Goal: Task Accomplishment & Management: Complete application form

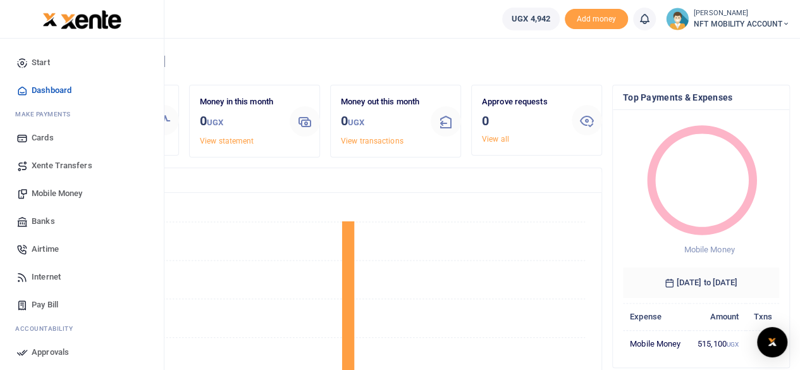
scroll to position [10, 10]
click at [38, 190] on span "Mobile Money" at bounding box center [57, 193] width 51 height 13
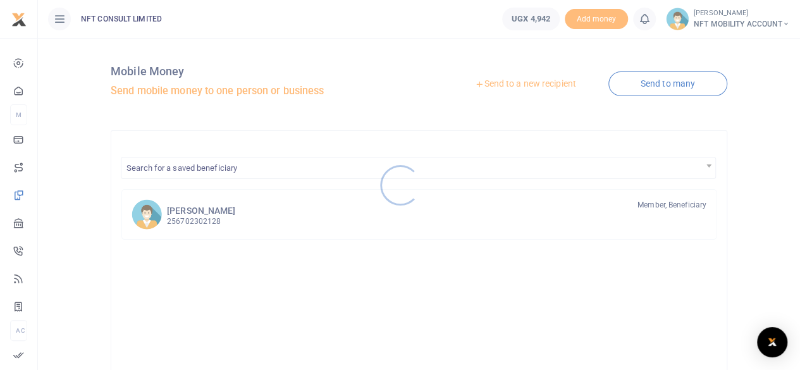
click at [505, 80] on div at bounding box center [400, 185] width 800 height 370
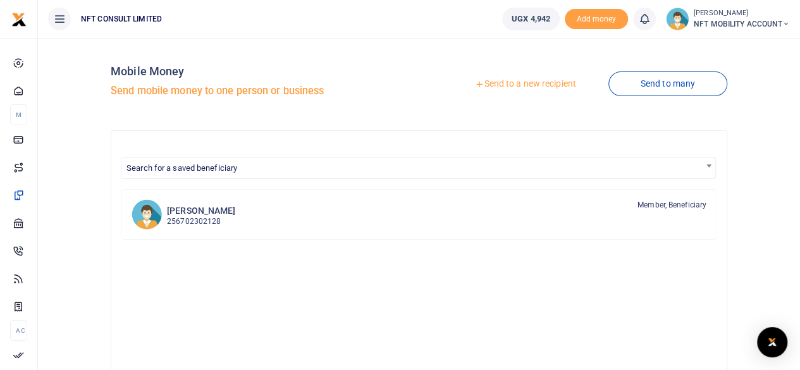
click at [501, 85] on link "Send to a new recipient" at bounding box center [525, 84] width 165 height 23
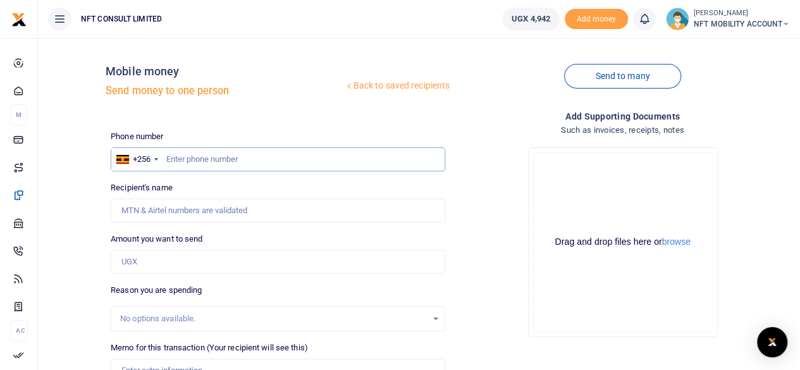
click at [234, 156] on input "text" at bounding box center [278, 159] width 335 height 24
paste input "760518519"
type input "760518519"
type input "Yassin Ntalo"
drag, startPoint x: 244, startPoint y: 160, endPoint x: 125, endPoint y: 178, distance: 119.6
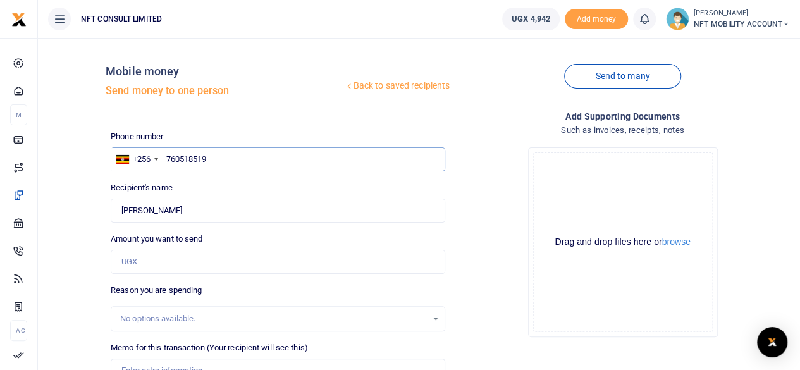
click at [125, 178] on div "Phone number +256 Uganda +256 760518519 Phone is required. Recipient's name Fou…" at bounding box center [278, 323] width 345 height 387
paste input "5298438"
type input "752984389"
type input "Mamu Ngobi"
drag, startPoint x: 237, startPoint y: 154, endPoint x: 151, endPoint y: 153, distance: 85.4
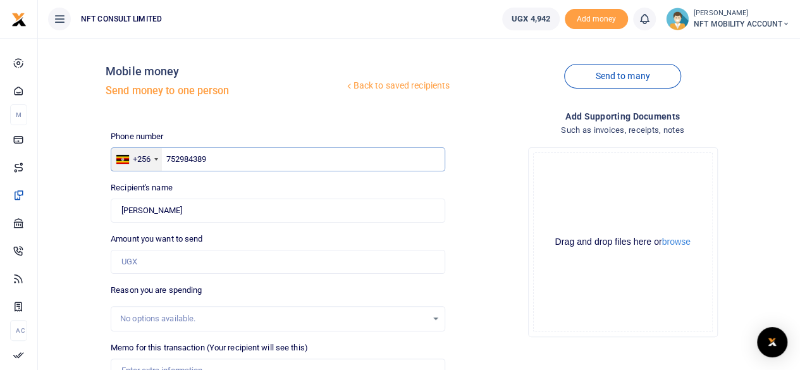
click at [151, 153] on div "+256 Uganda +256 752984389" at bounding box center [278, 159] width 335 height 24
paste input "90403254"
type input "790403254"
click at [355, 108] on div "Back to saved recipients Mobile money Send money to one person" at bounding box center [278, 84] width 345 height 72
type input "Godfrey Oware"
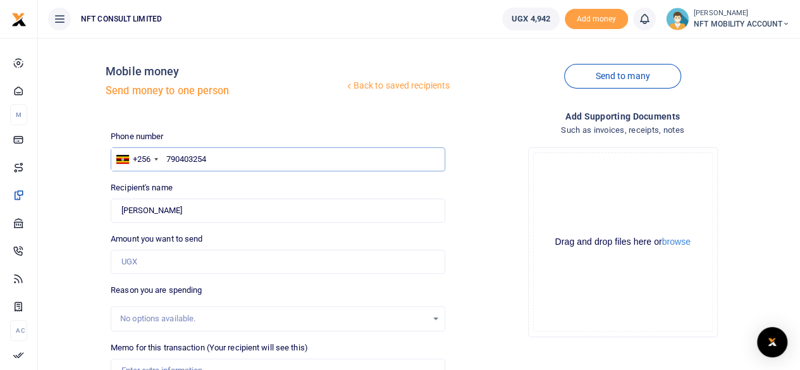
drag, startPoint x: 239, startPoint y: 161, endPoint x: 123, endPoint y: 175, distance: 116.7
click at [123, 175] on div "Phone number +256 Uganda +256 790403254 Phone is required. Recipient's name Fou…" at bounding box center [278, 323] width 345 height 387
paste input "09445541"
type input "709445541"
click at [268, 137] on div "Phone number +256 Uganda +256 709445541 Phone is required." at bounding box center [278, 150] width 335 height 41
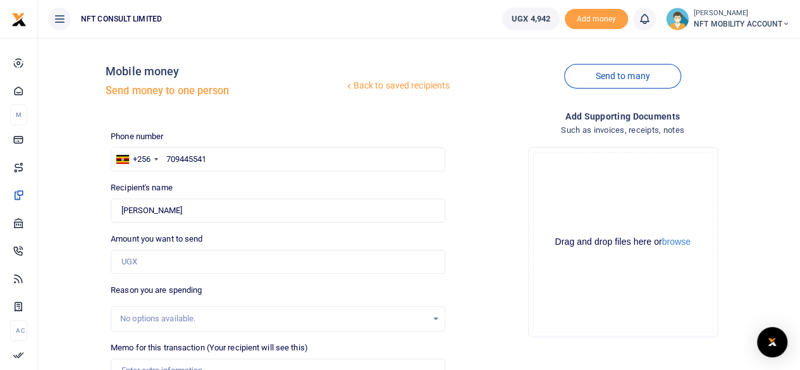
type input "Hawula Nassiwa"
drag, startPoint x: 237, startPoint y: 149, endPoint x: 135, endPoint y: 169, distance: 103.2
click at [135, 169] on div "+256 Uganda +256 709445541" at bounding box center [278, 159] width 335 height 24
paste input "1766029"
type input "701766029"
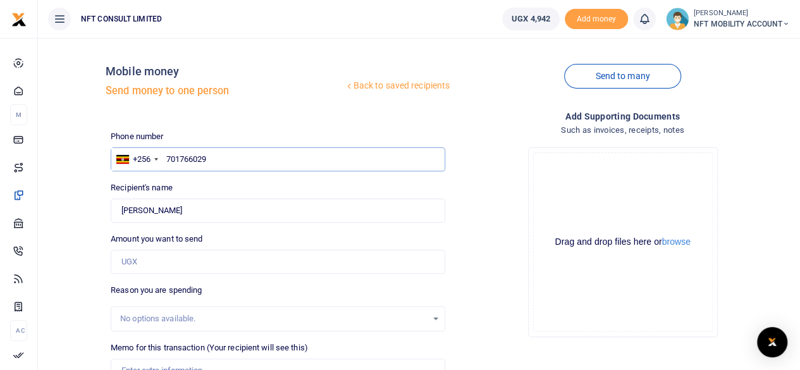
type input "Anselm Mushabe"
drag, startPoint x: 234, startPoint y: 163, endPoint x: 144, endPoint y: 171, distance: 90.8
click at [144, 171] on div "Phone number +256 Uganda +256 701766029 Phone is required. Recipient's name Fou…" at bounding box center [278, 323] width 345 height 387
paste input "73129964"
type input "773129964"
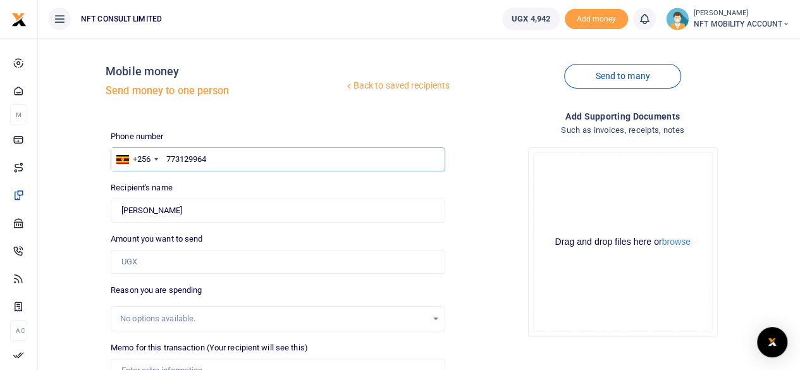
type input "David Kawooya"
drag, startPoint x: 224, startPoint y: 157, endPoint x: 165, endPoint y: 158, distance: 58.8
click at [165, 158] on input "773129964" at bounding box center [278, 159] width 335 height 24
paste input "67879339"
type input "767879339"
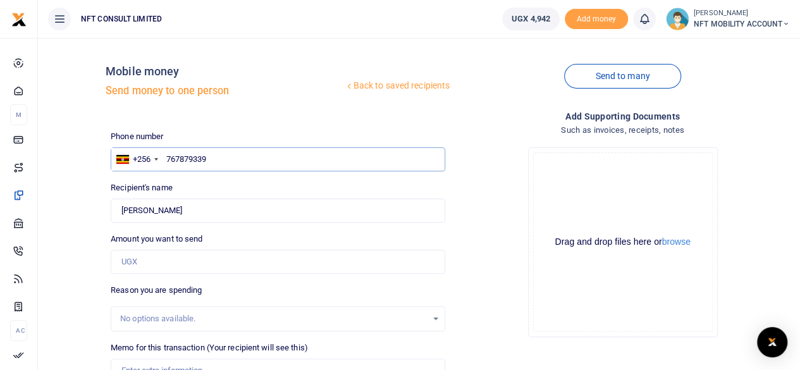
type input "Joshua Magezi"
type input "767879339"
